Goal: Information Seeking & Learning: Learn about a topic

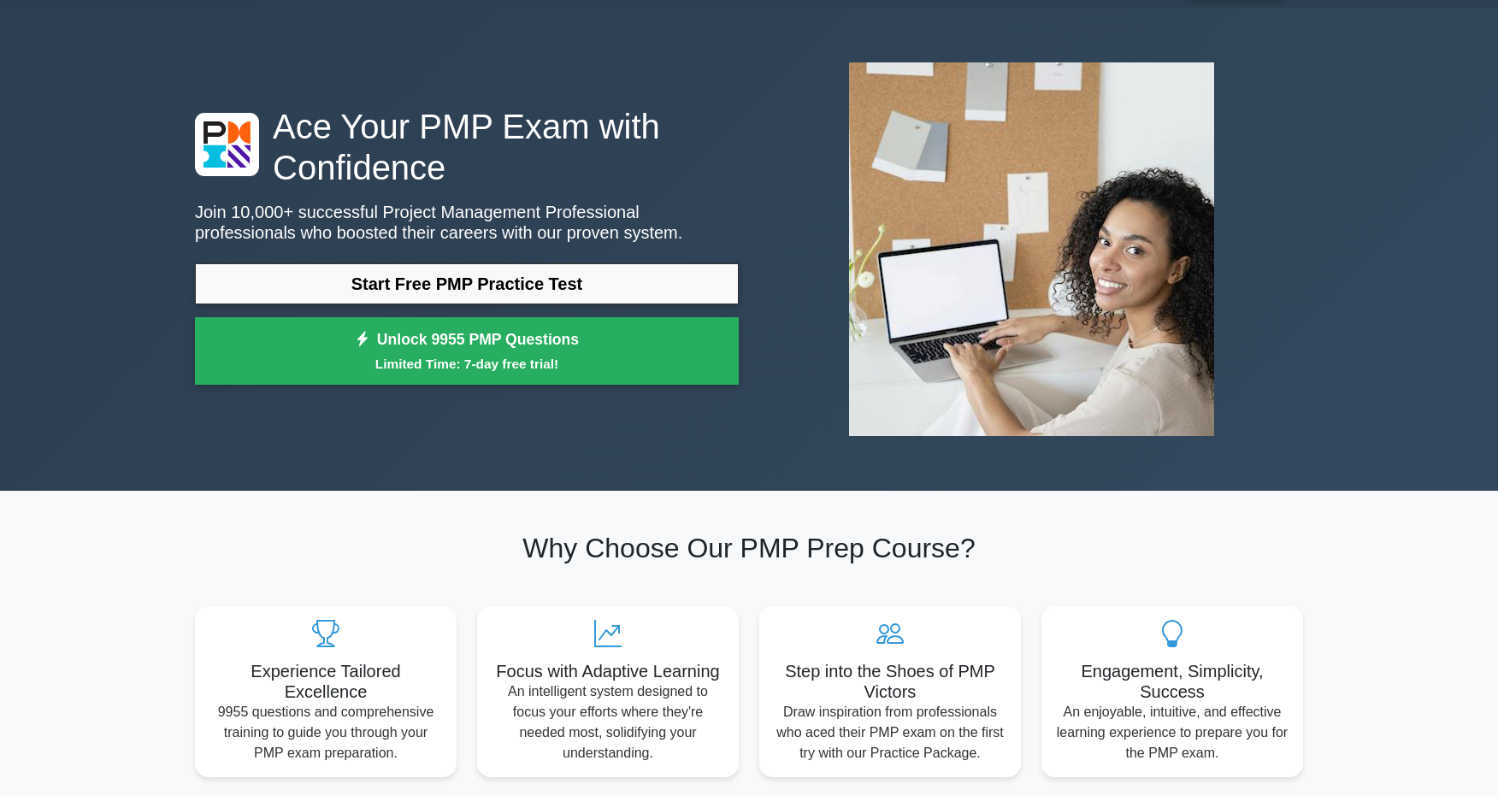
scroll to position [55, 0]
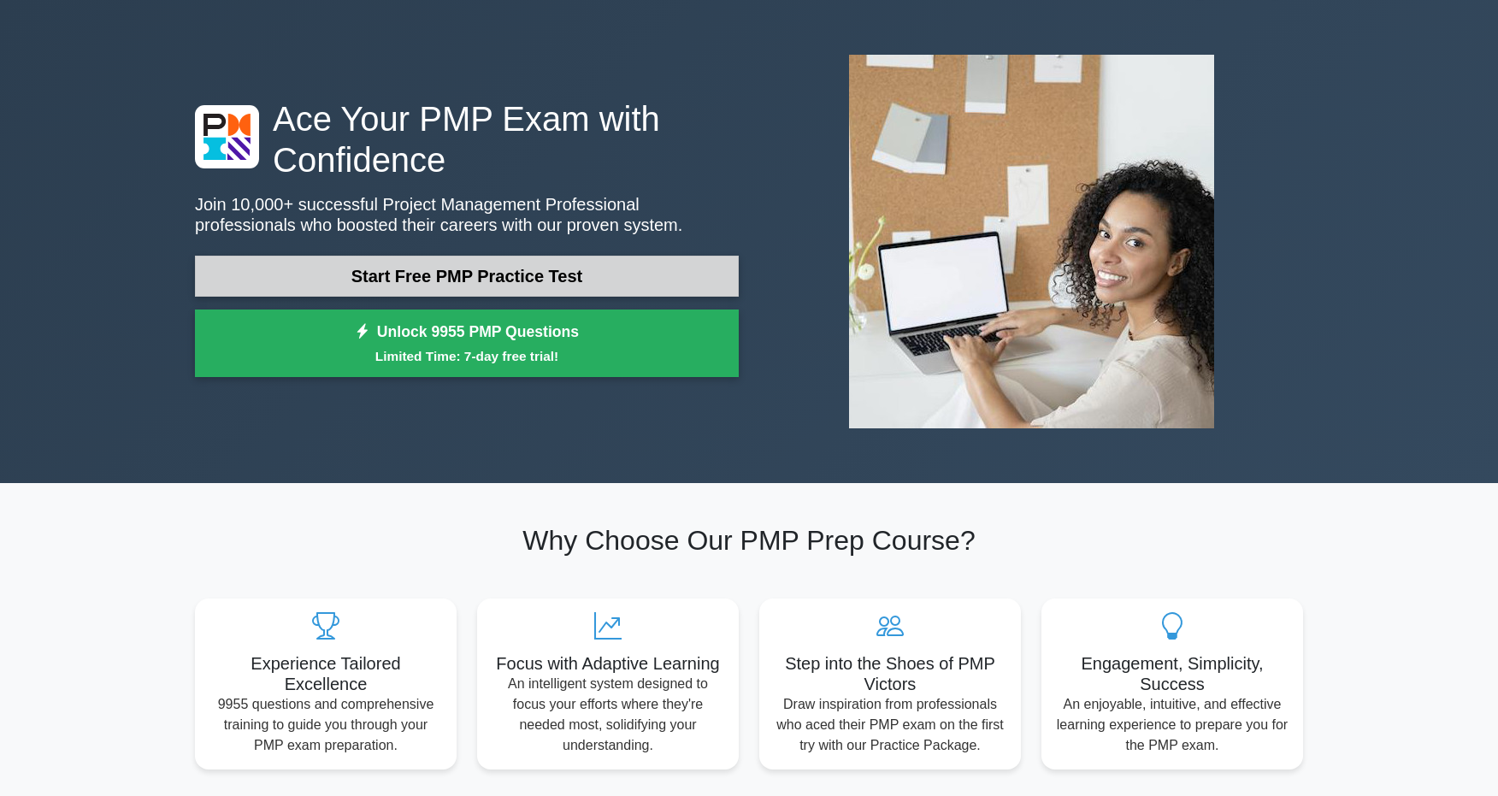
click at [535, 287] on link "Start Free PMP Practice Test" at bounding box center [467, 276] width 544 height 41
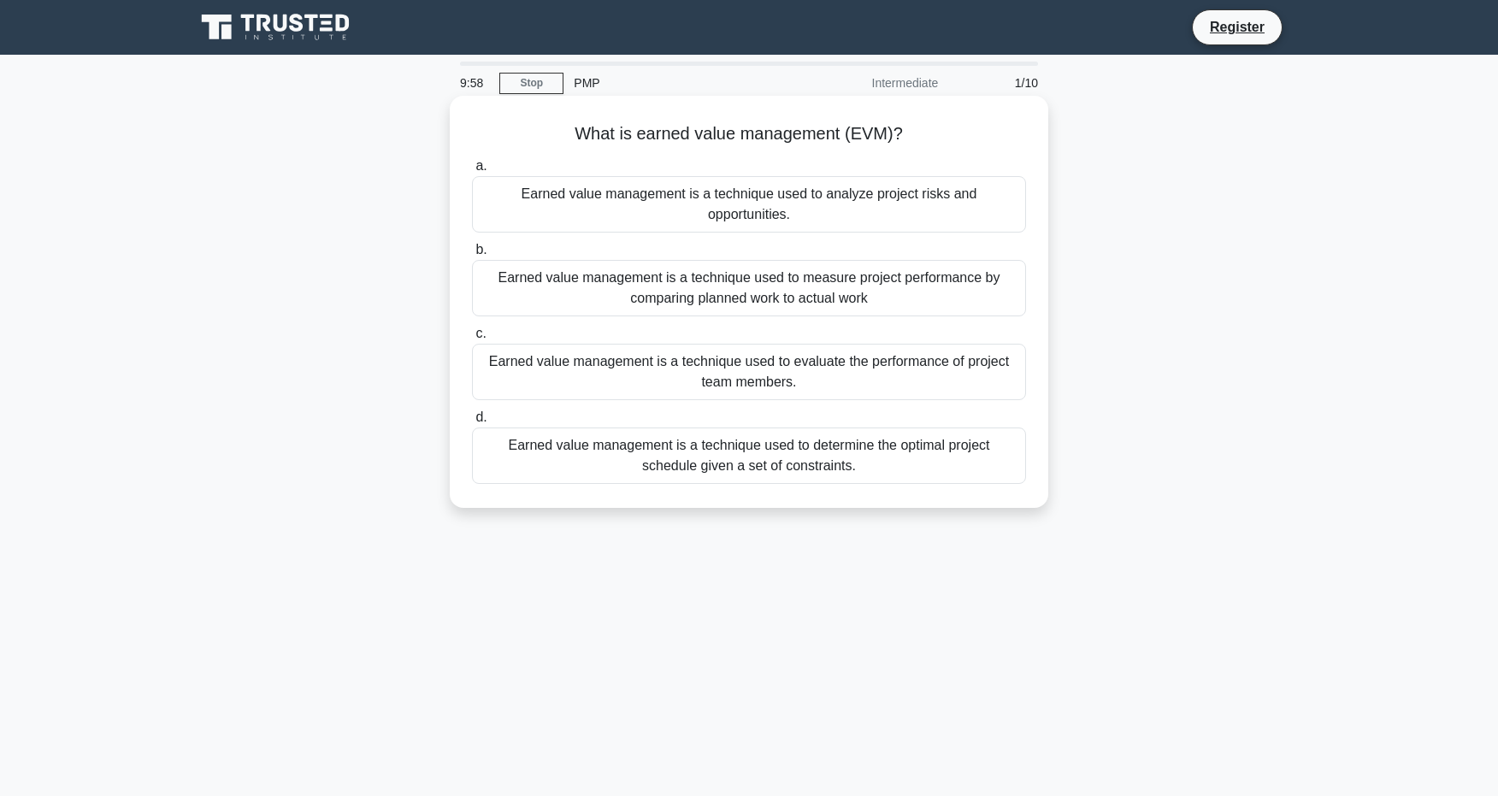
click at [853, 204] on div "Earned value management is a technique used to analyze project risks and opport…" at bounding box center [749, 204] width 554 height 56
click at [472, 172] on input "a. Earned value management is a technique used to analyze project risks and opp…" at bounding box center [472, 166] width 0 height 11
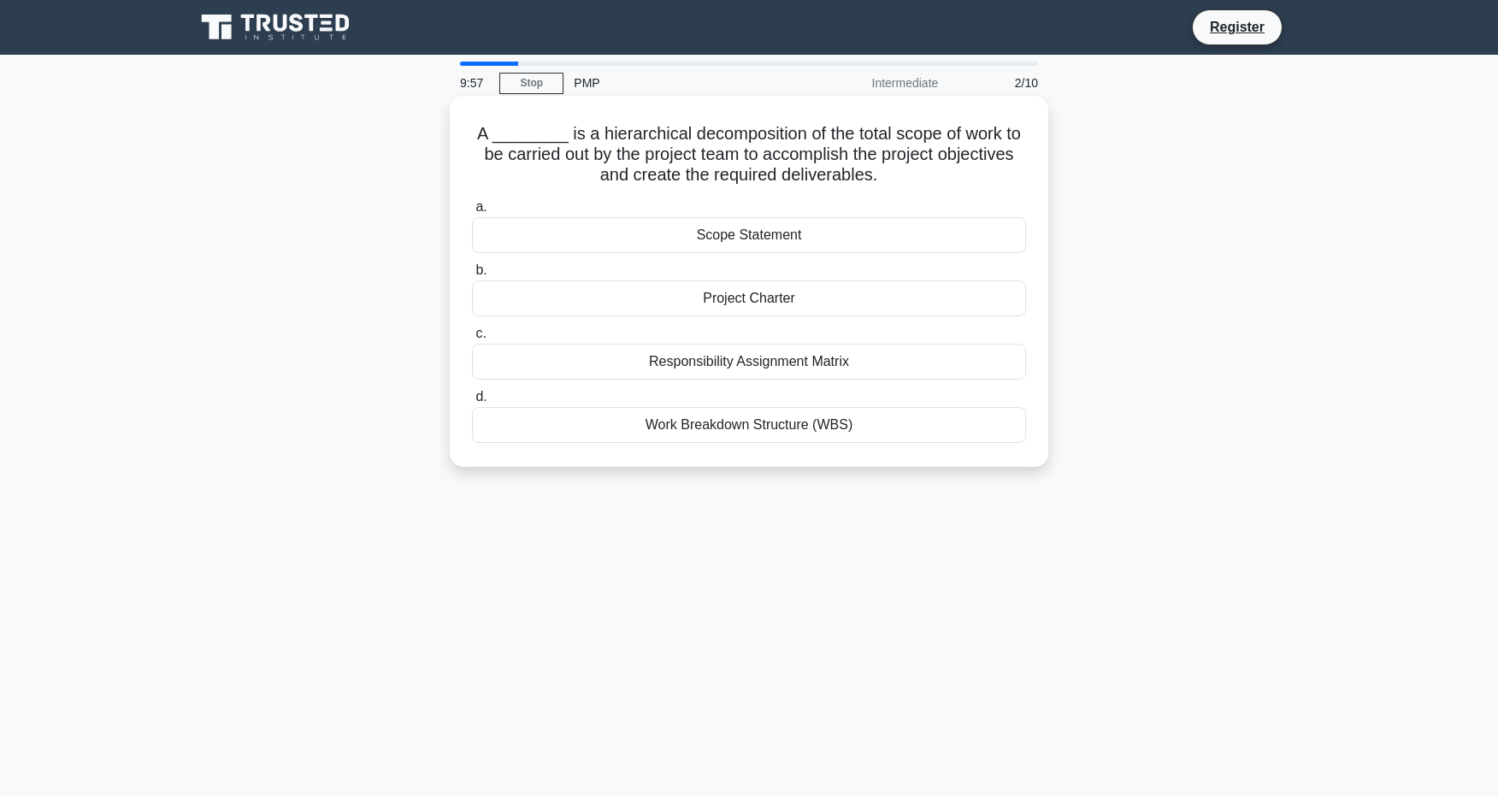
click at [833, 239] on div "Scope Statement" at bounding box center [749, 235] width 554 height 36
click at [472, 213] on input "a. Scope Statement" at bounding box center [472, 207] width 0 height 11
